Goal: Task Accomplishment & Management: Manage account settings

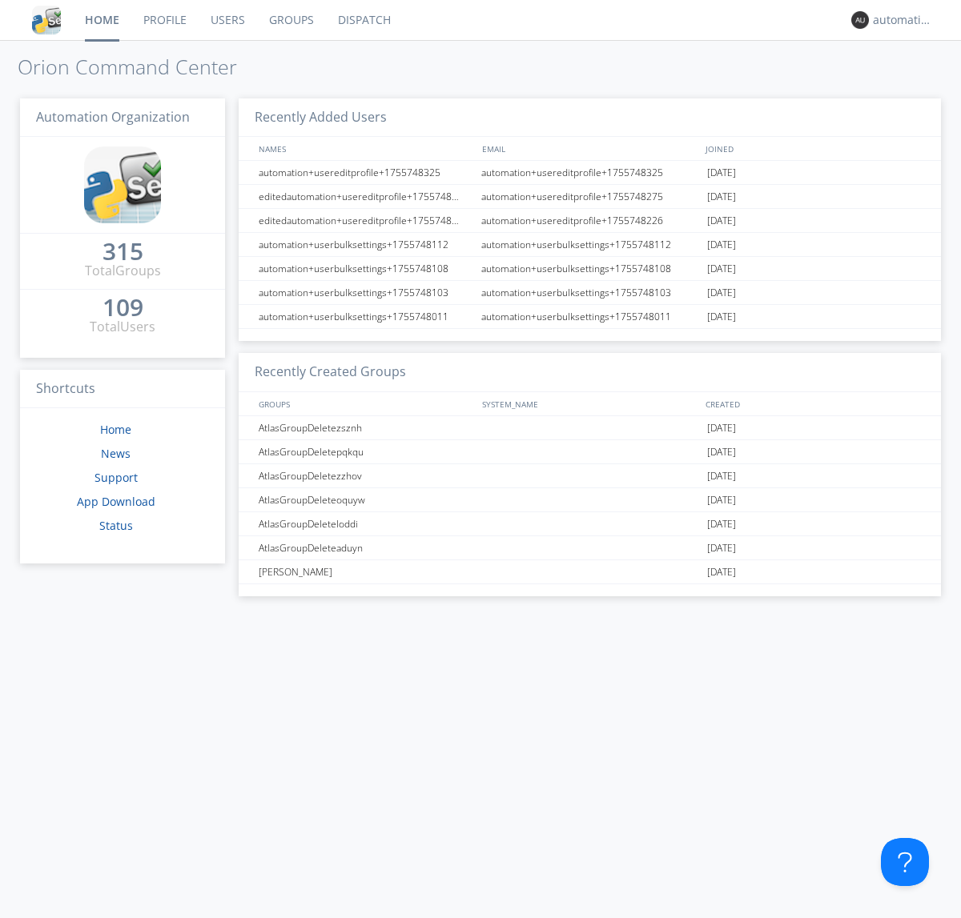
click at [363, 20] on link "Dispatch" at bounding box center [364, 20] width 77 height 40
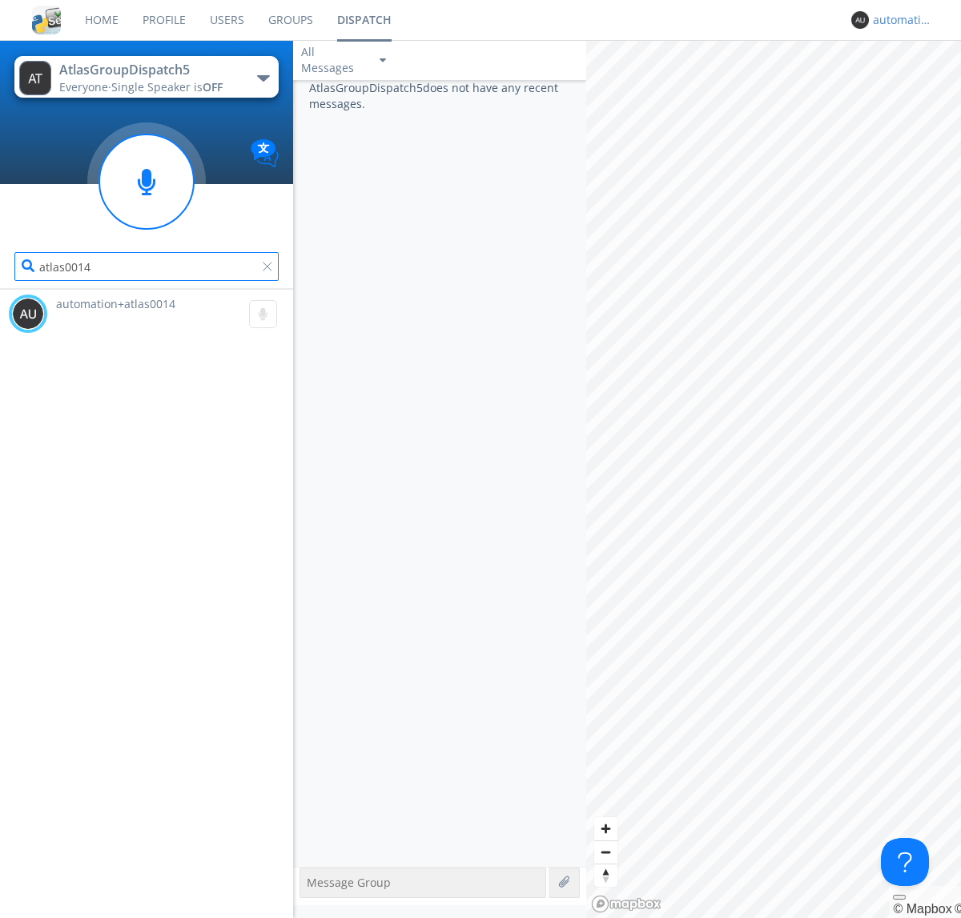
type input "atlas0014"
click at [898, 20] on div "automation+atlas0015" at bounding box center [903, 20] width 60 height 16
click at [910, 84] on div "Log Out" at bounding box center [910, 84] width 82 height 29
